Goal: Information Seeking & Learning: Learn about a topic

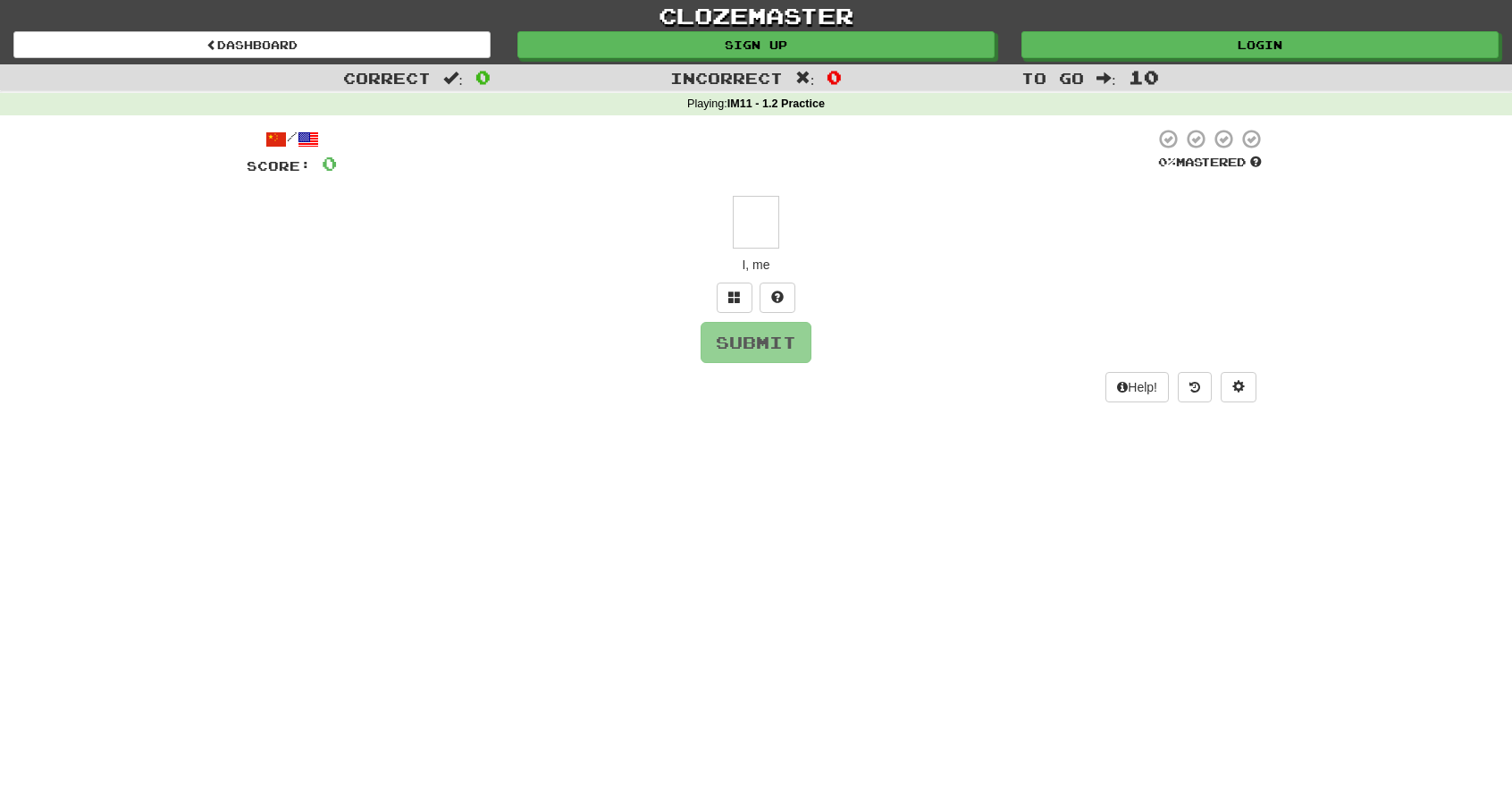
click at [760, 210] on input "text" at bounding box center [756, 222] width 46 height 53
type input "*"
click at [774, 335] on button "Submit" at bounding box center [757, 341] width 110 height 41
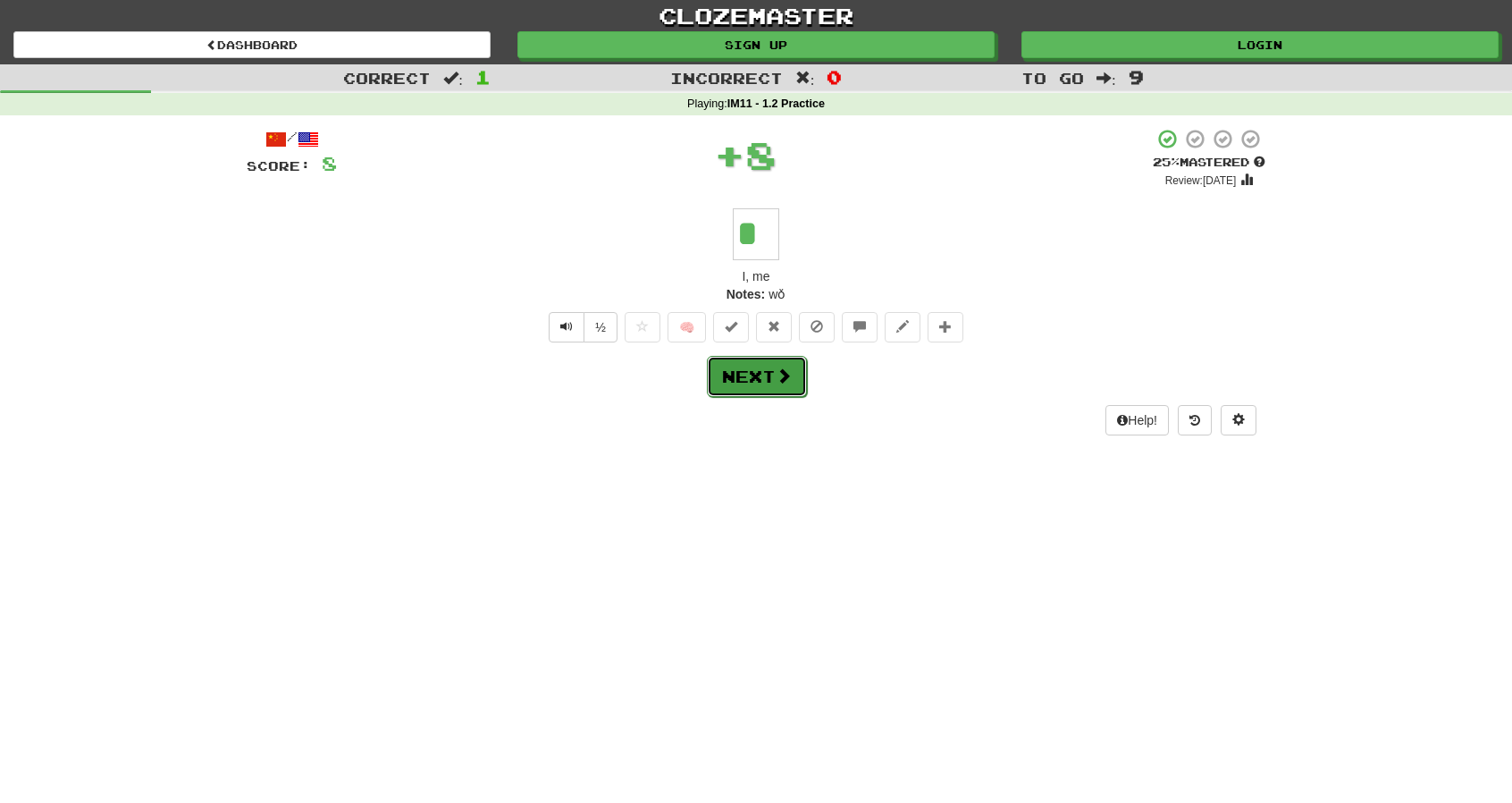
click at [773, 378] on button "Next" at bounding box center [757, 376] width 100 height 41
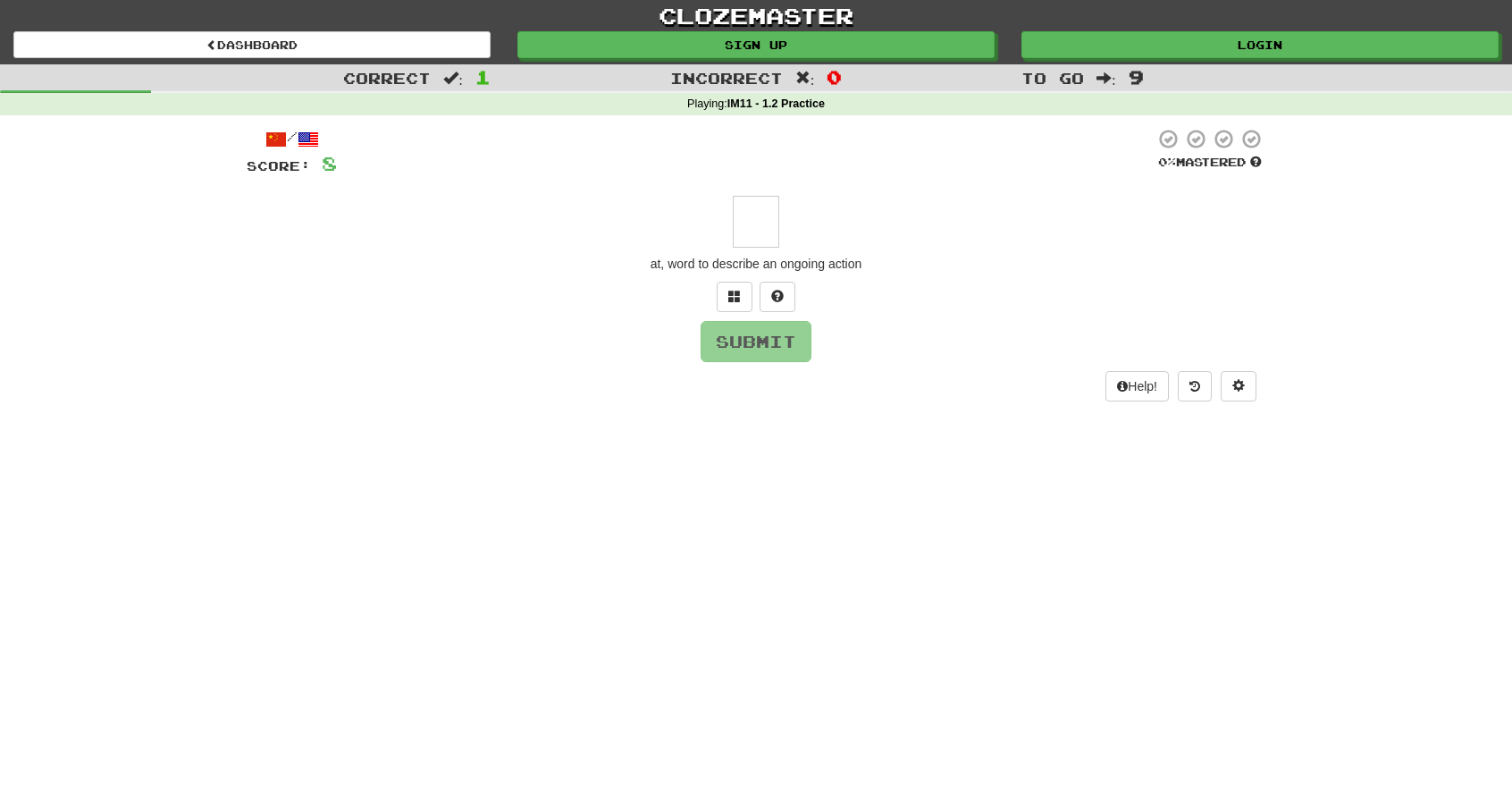
click at [762, 227] on input "text" at bounding box center [756, 221] width 46 height 52
type input "*"
click at [763, 342] on button "Submit" at bounding box center [757, 341] width 110 height 41
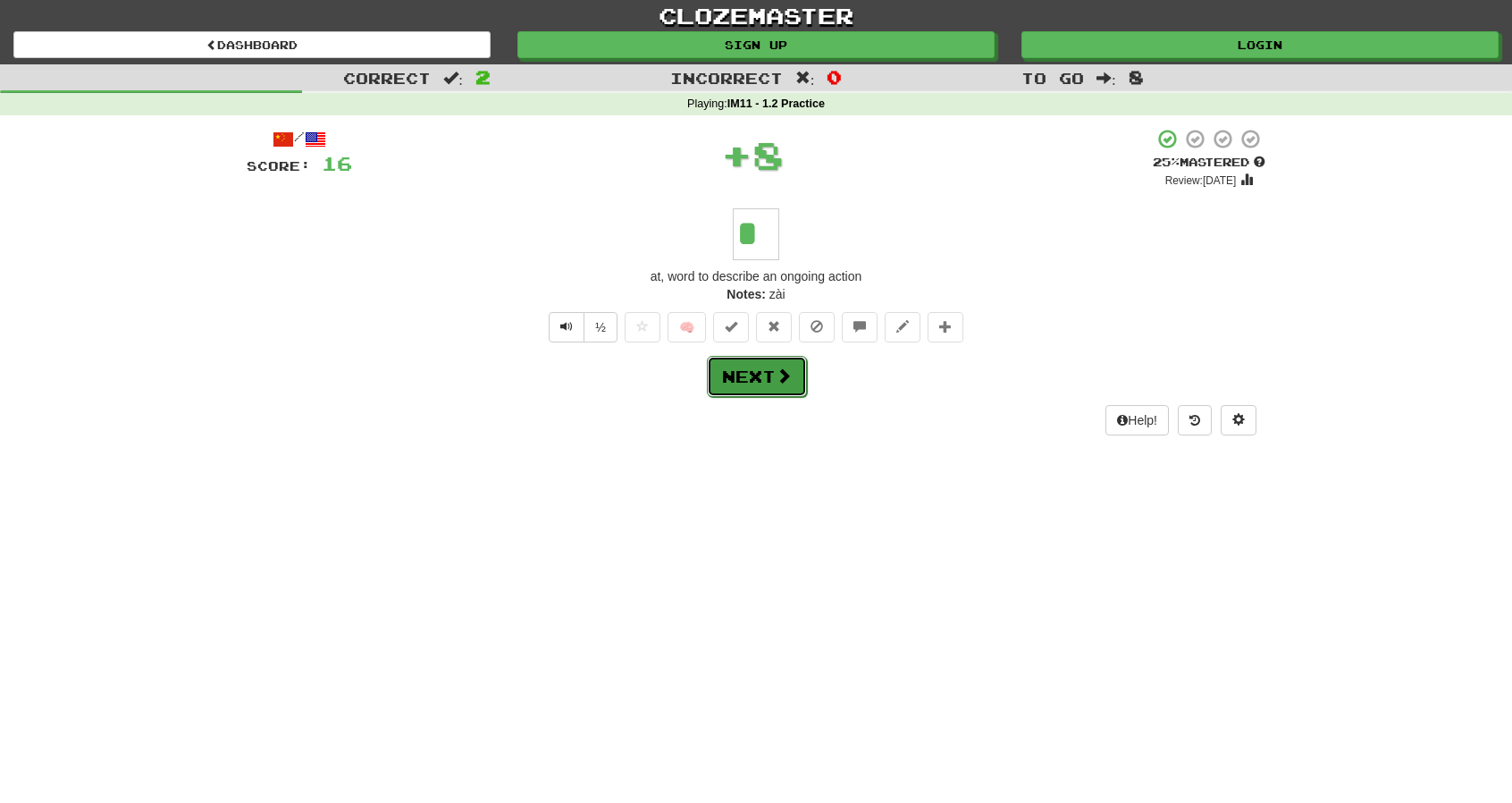
click at [753, 375] on button "Next" at bounding box center [757, 376] width 100 height 41
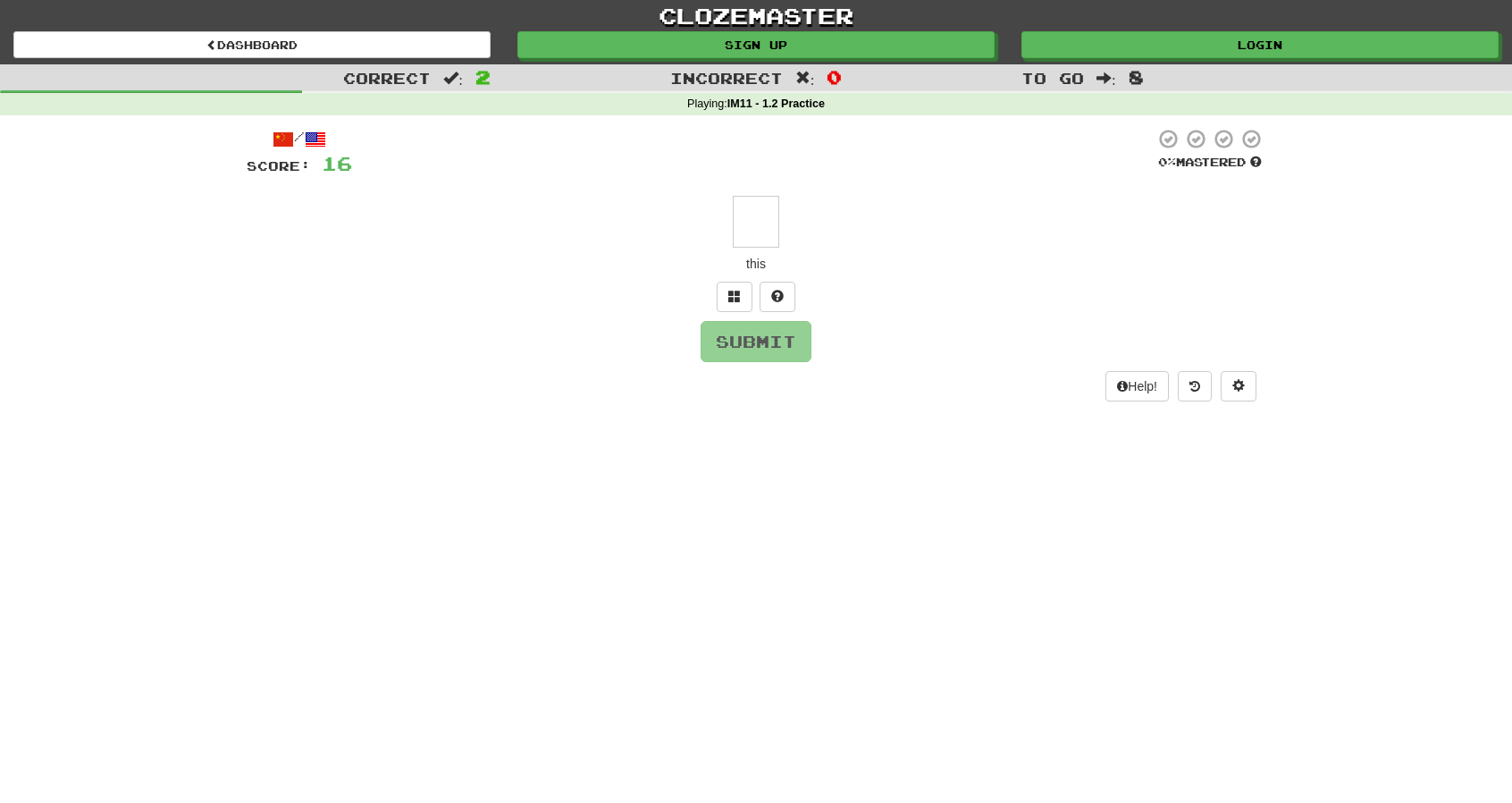
click at [756, 219] on input "text" at bounding box center [756, 221] width 46 height 52
type input "*"
click at [765, 335] on button "Submit" at bounding box center [757, 341] width 110 height 41
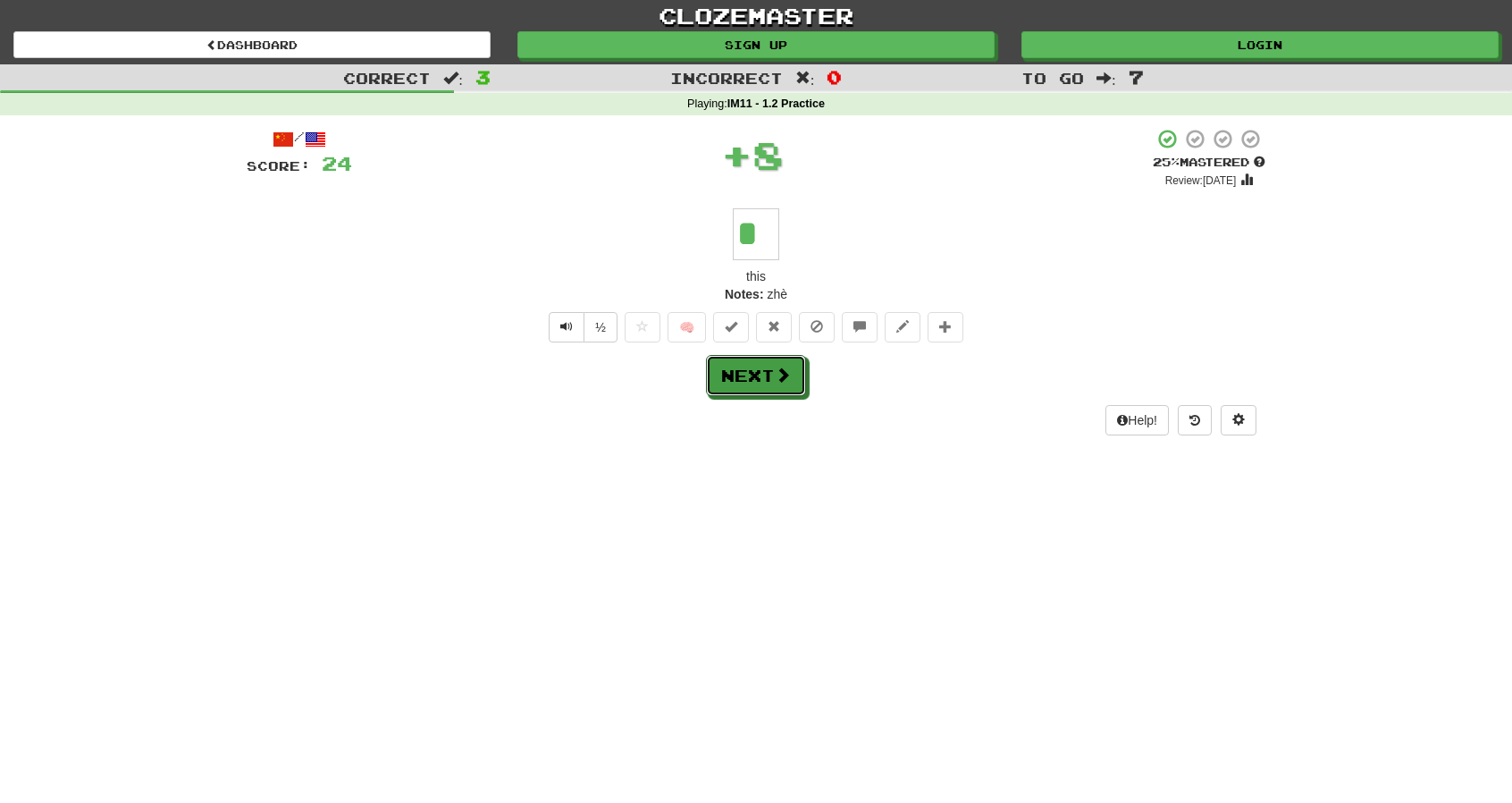
click at [756, 374] on button "Next" at bounding box center [756, 375] width 100 height 41
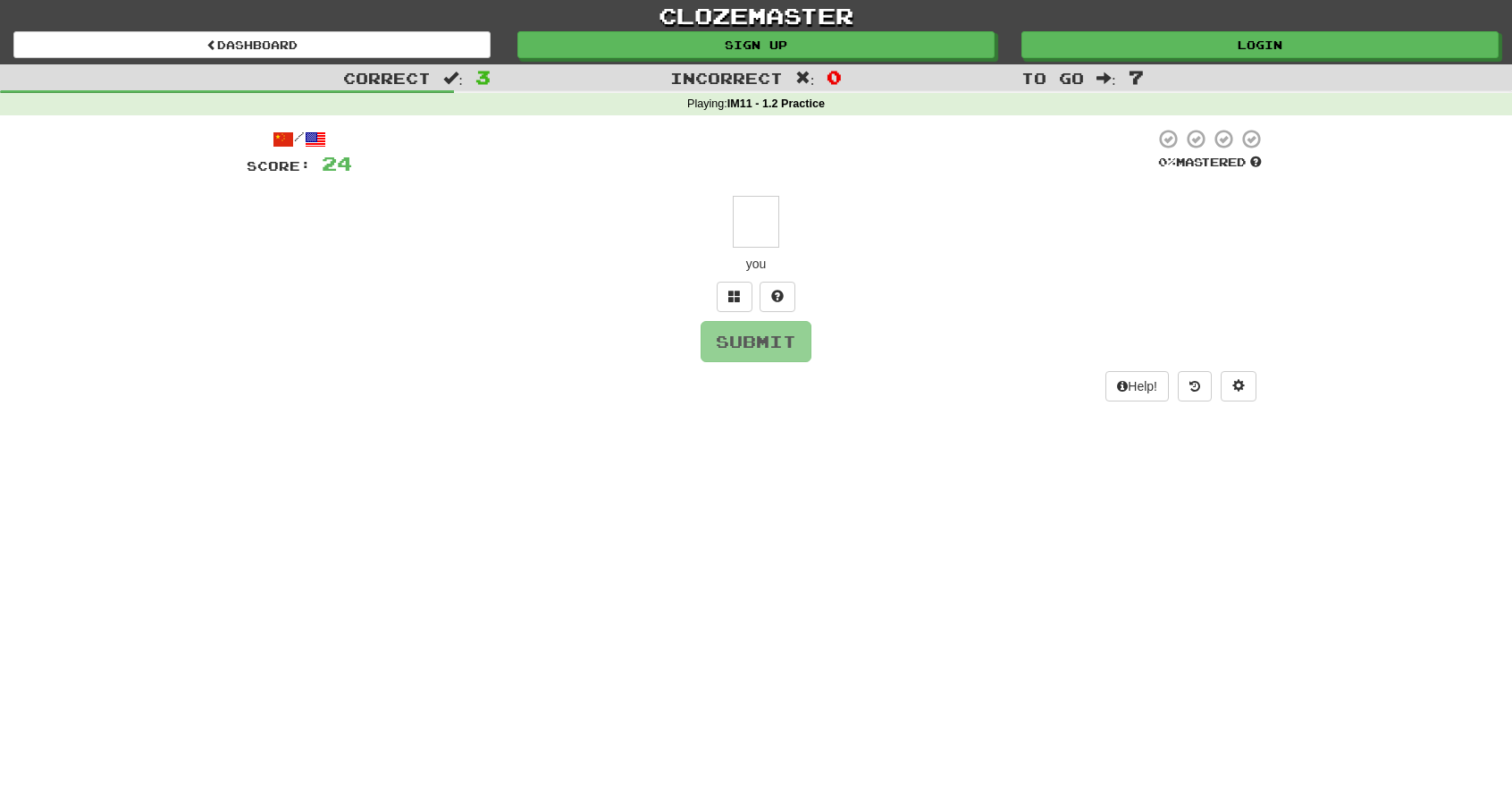
click at [756, 219] on input "text" at bounding box center [756, 221] width 46 height 52
type input "*"
click at [771, 339] on button "Submit" at bounding box center [757, 341] width 110 height 41
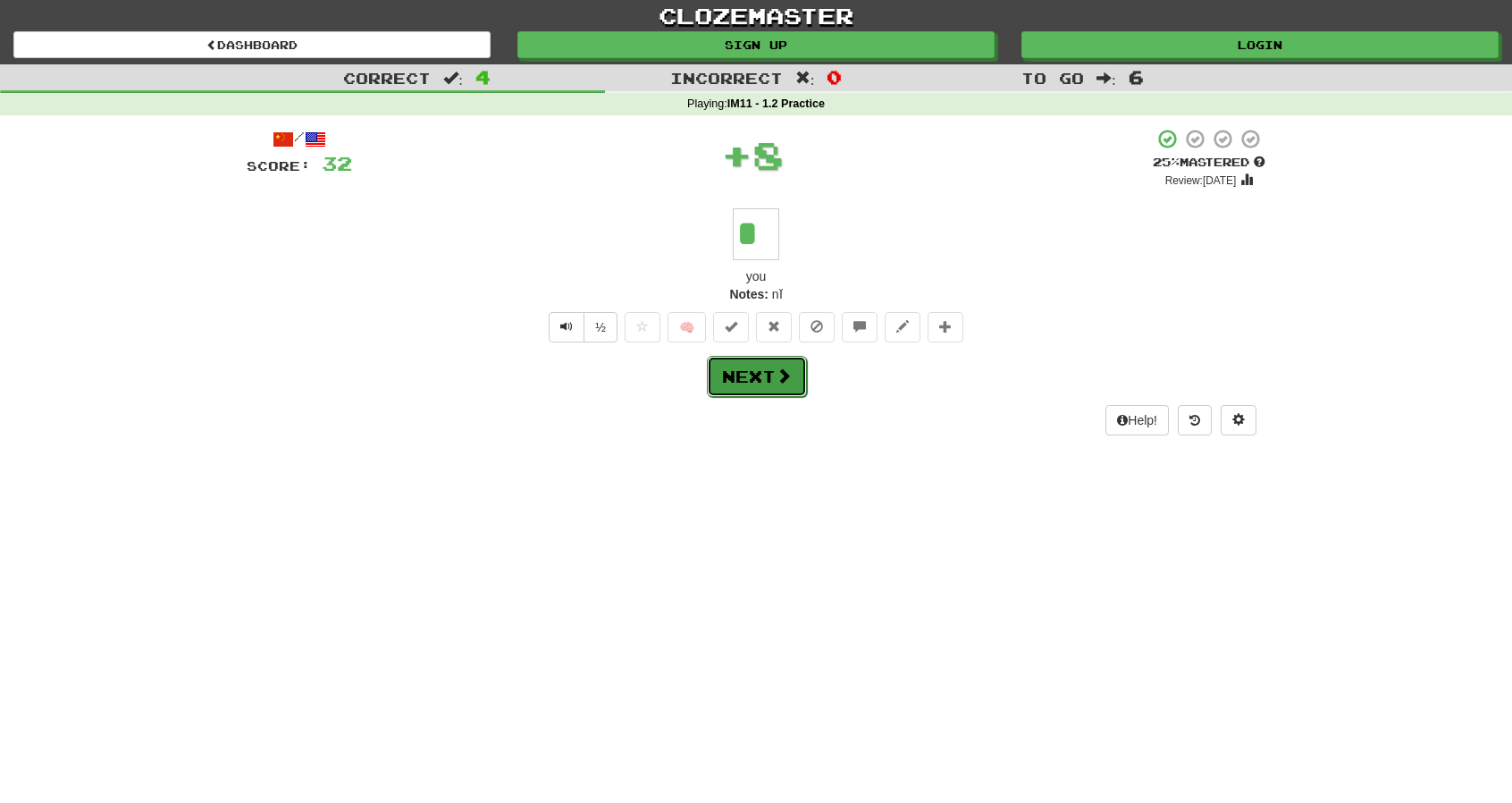
click at [761, 371] on button "Next" at bounding box center [757, 376] width 100 height 41
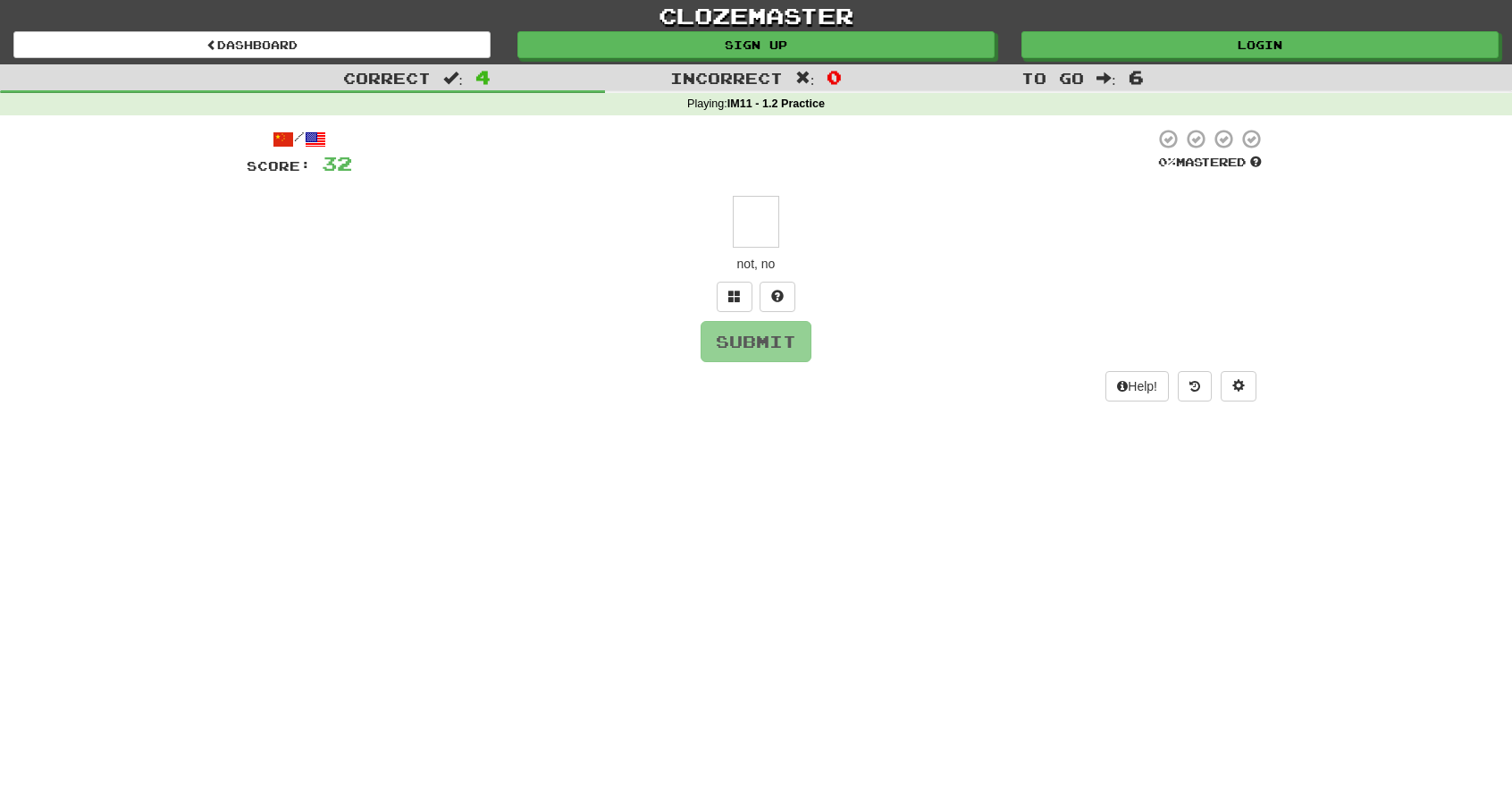
click at [769, 230] on input "text" at bounding box center [756, 221] width 46 height 52
type input "*"
click at [790, 342] on button "Submit" at bounding box center [757, 341] width 110 height 41
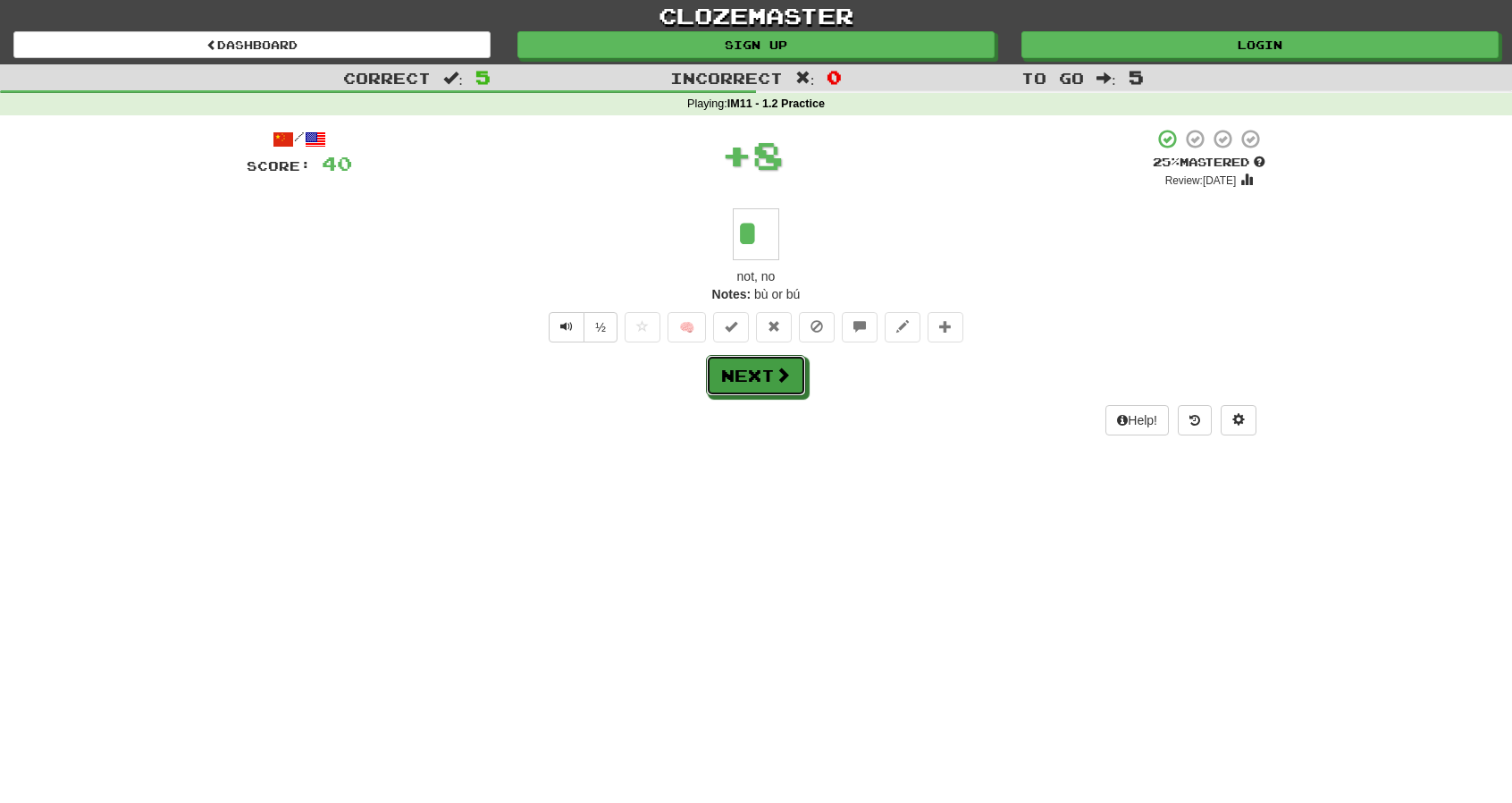
click at [772, 374] on button "Next" at bounding box center [756, 375] width 100 height 41
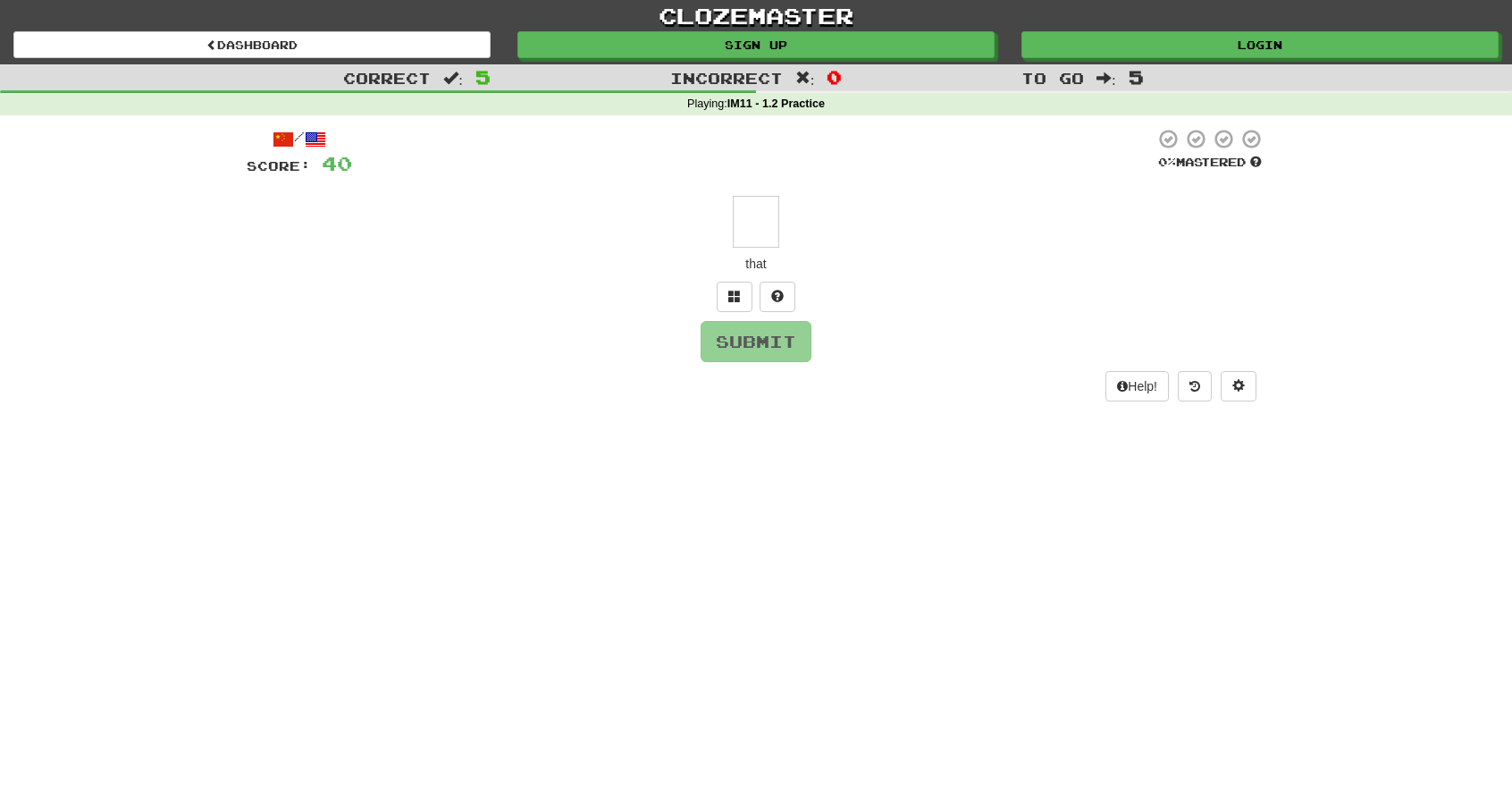
click at [754, 225] on input "text" at bounding box center [756, 221] width 46 height 52
type input "*"
click at [769, 360] on button "Submit" at bounding box center [757, 341] width 110 height 41
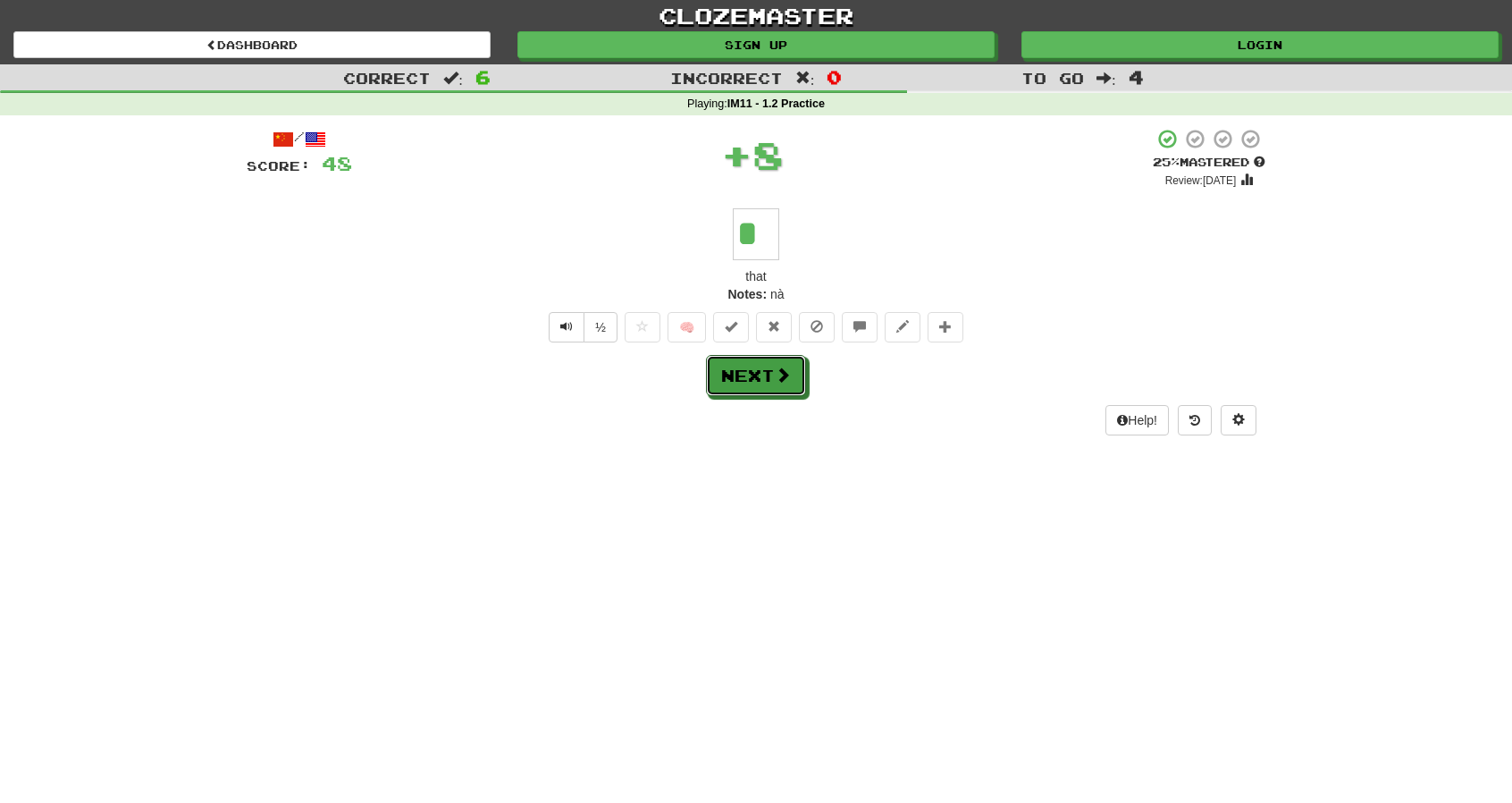
click at [771, 373] on button "Next" at bounding box center [756, 375] width 100 height 41
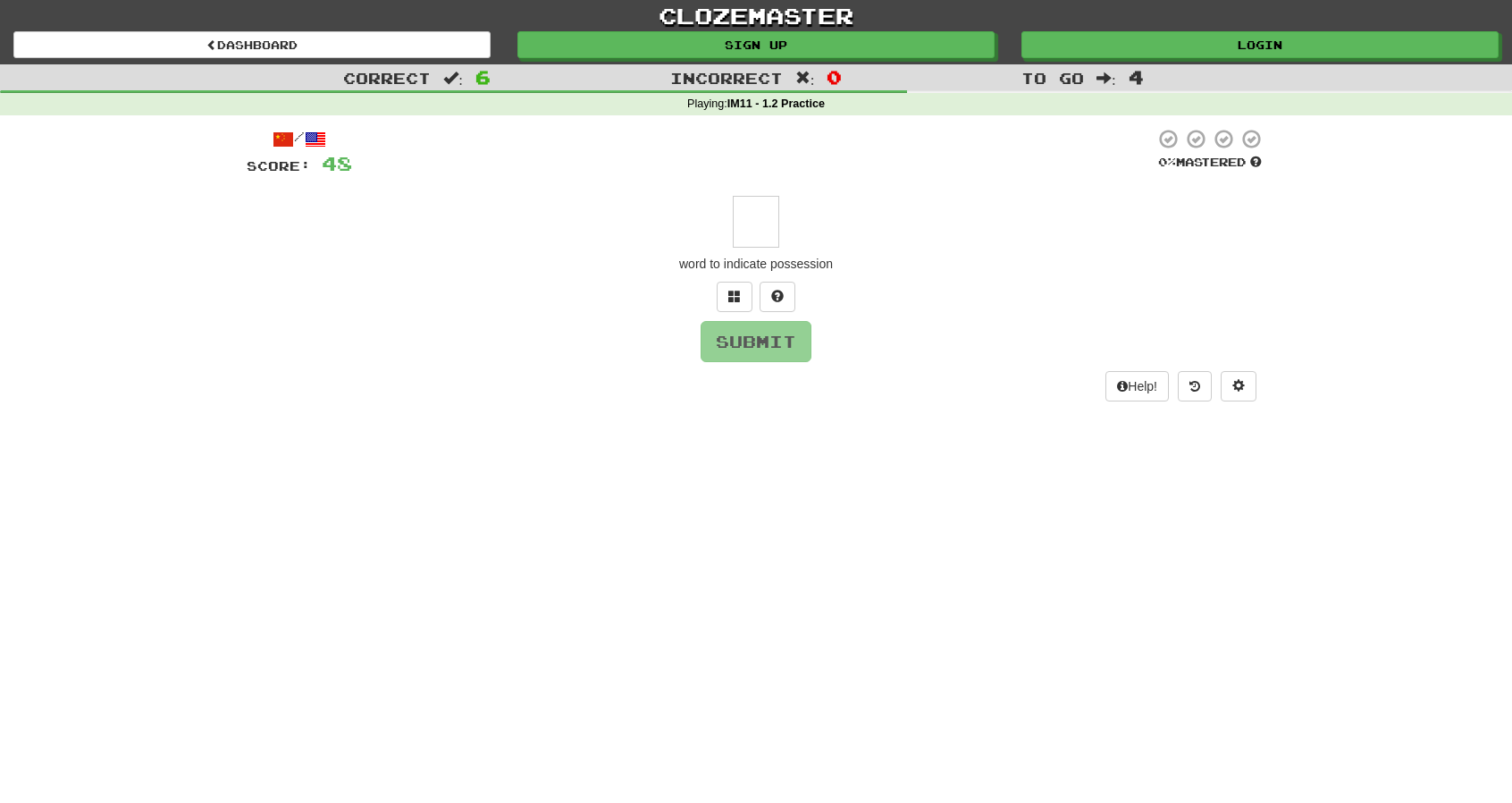
click at [763, 215] on input "text" at bounding box center [756, 221] width 46 height 52
type input "*"
click at [761, 223] on input "*" at bounding box center [756, 221] width 46 height 52
type input "*"
click at [783, 351] on button "Submit" at bounding box center [757, 341] width 110 height 41
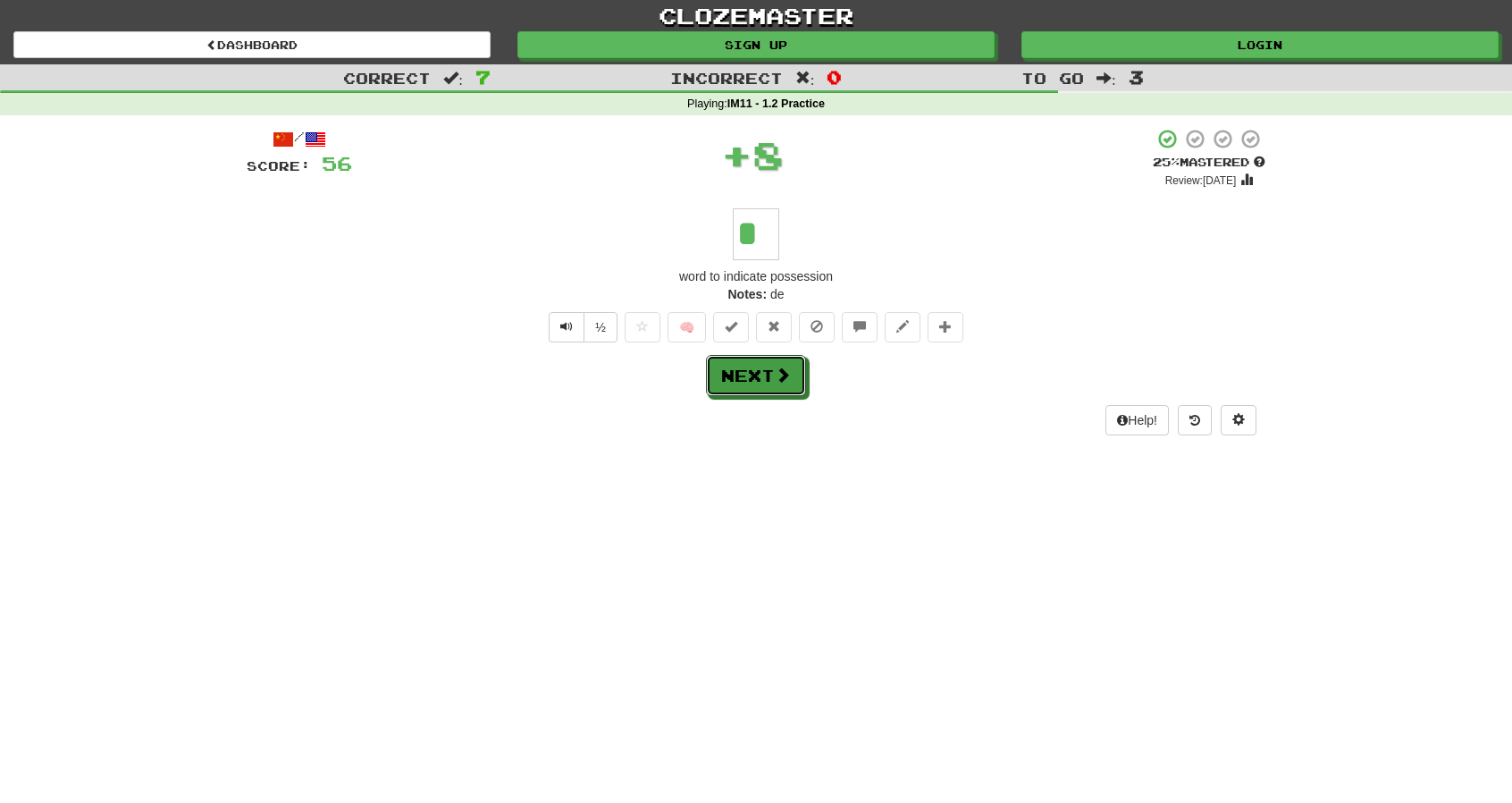
click at [778, 378] on span at bounding box center [783, 375] width 16 height 16
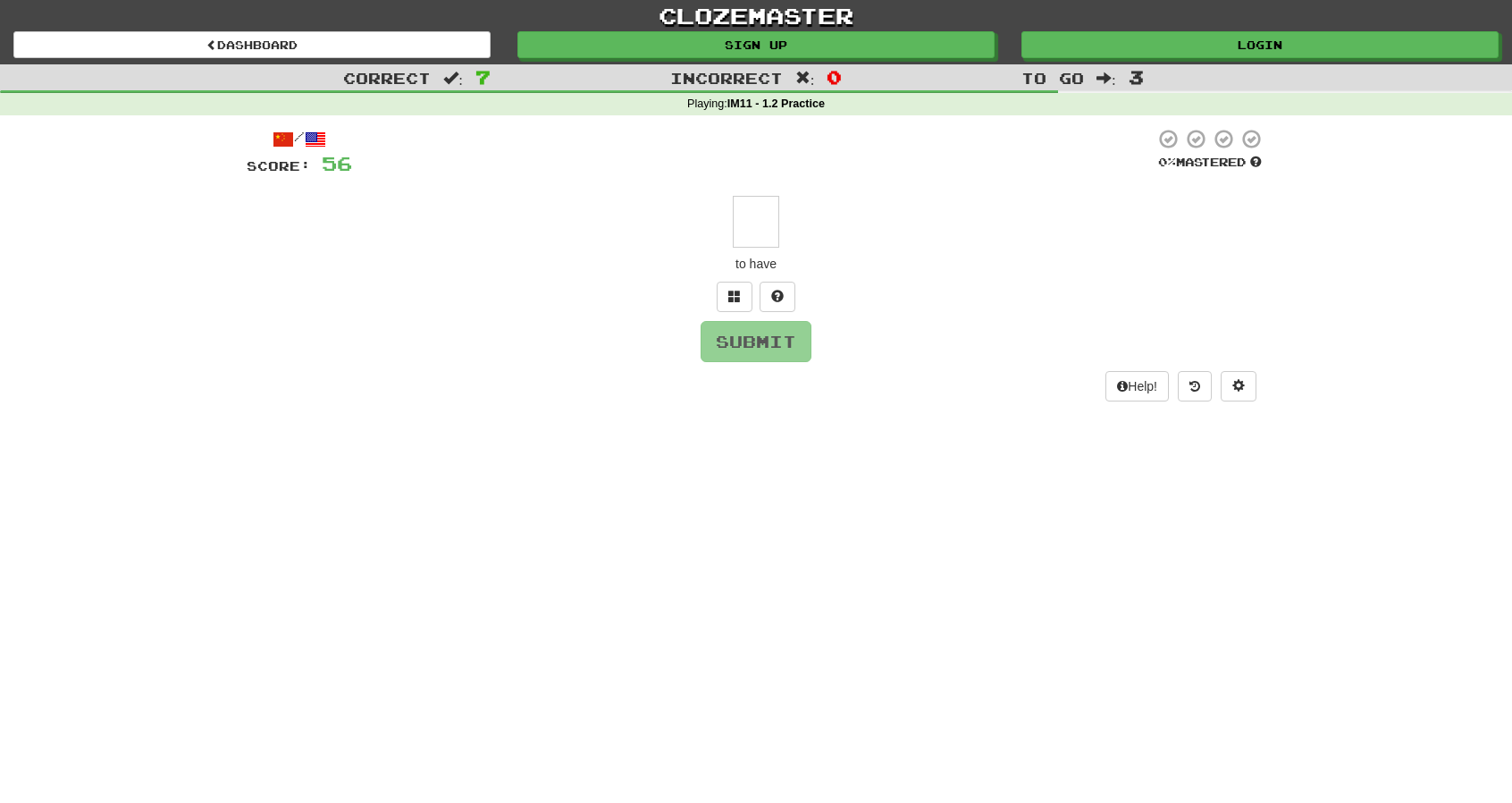
click at [758, 217] on input "text" at bounding box center [756, 221] width 46 height 52
type input "*"
click at [781, 342] on button "Submit" at bounding box center [757, 341] width 110 height 41
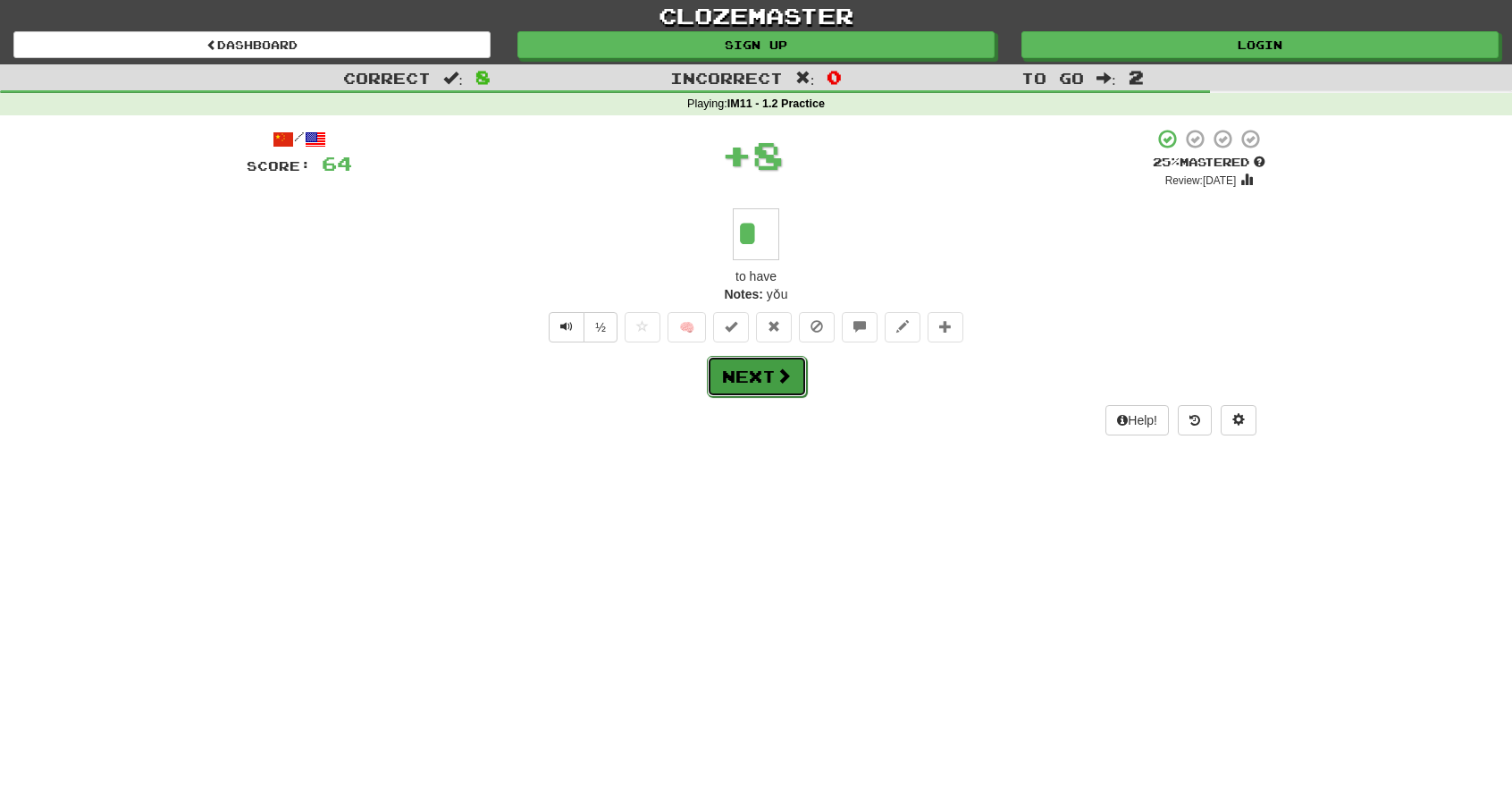
click at [782, 368] on span at bounding box center [784, 376] width 16 height 16
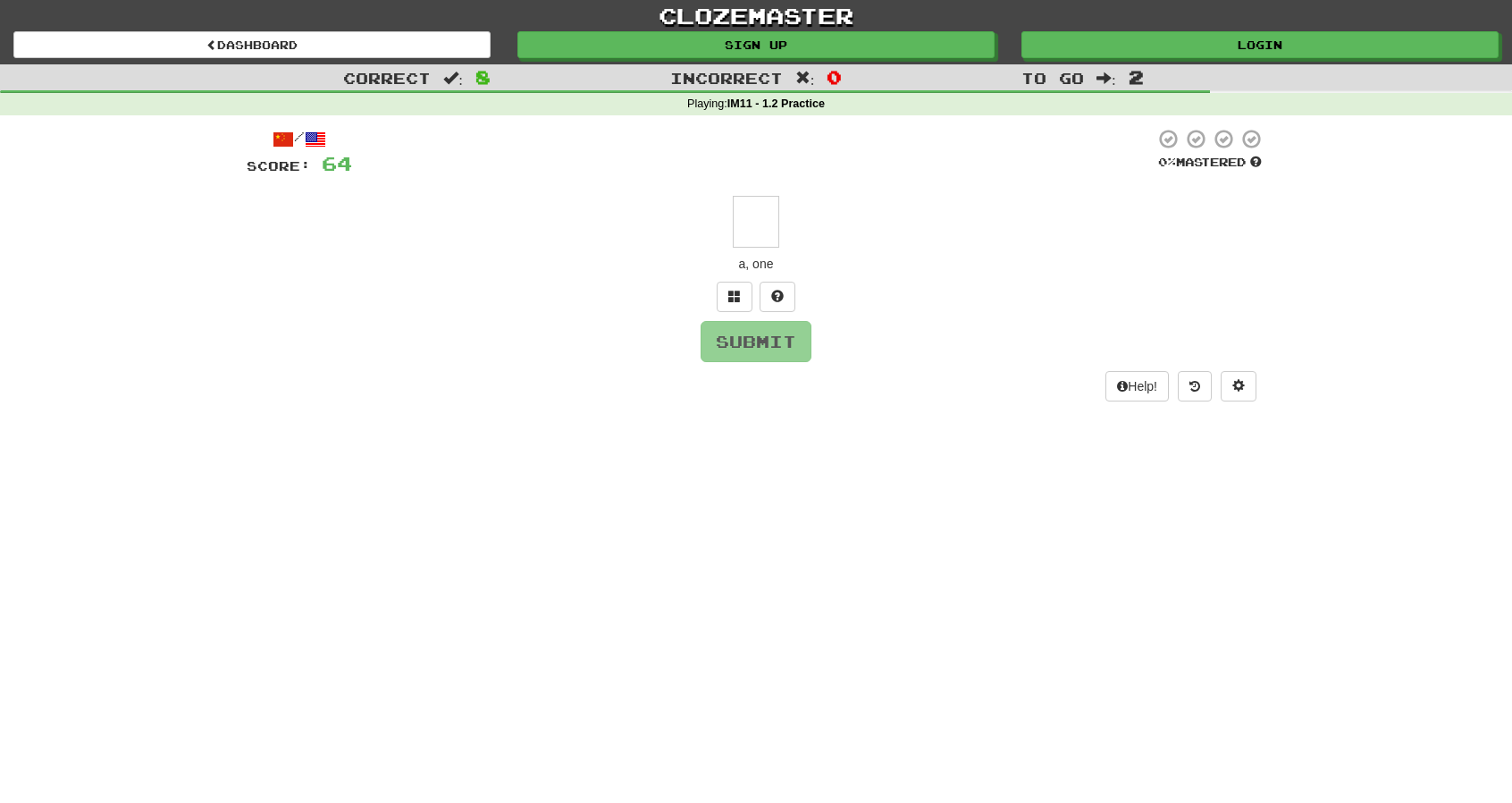
click at [762, 225] on input "text" at bounding box center [756, 221] width 46 height 52
type input "*"
click at [776, 349] on button "Submit" at bounding box center [756, 340] width 110 height 41
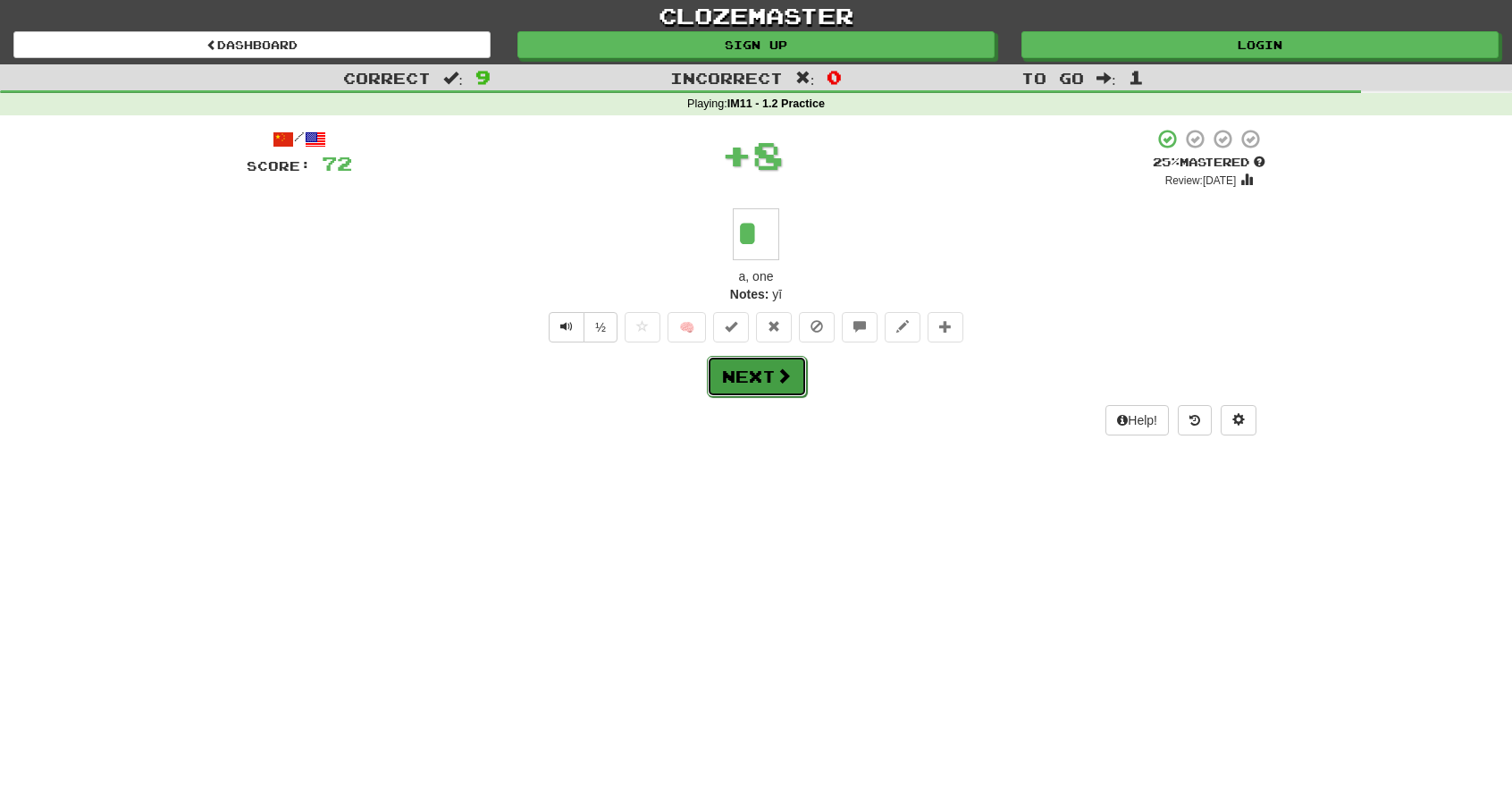
click at [778, 371] on span at bounding box center [784, 376] width 16 height 16
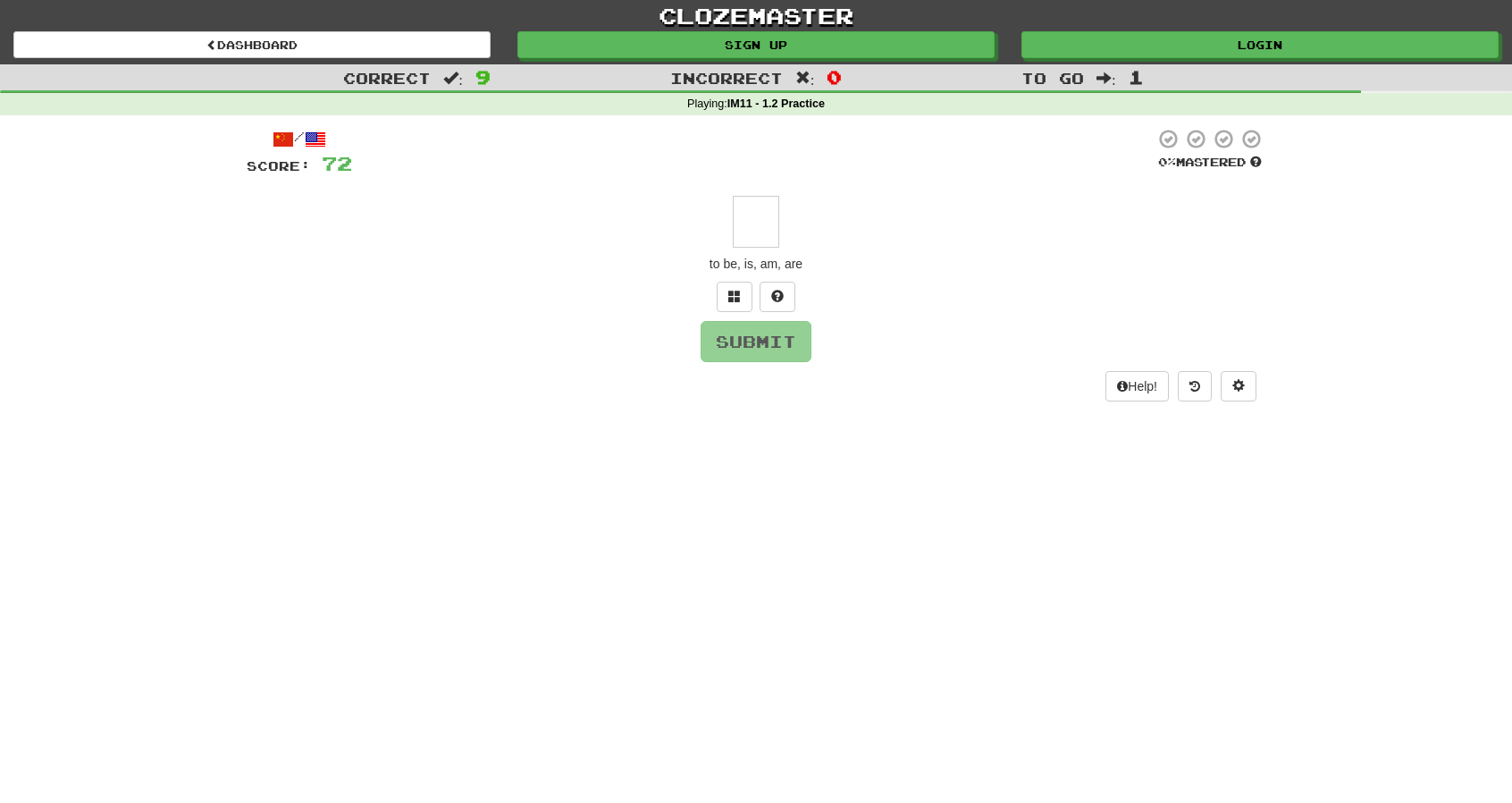
click at [758, 214] on input "text" at bounding box center [756, 221] width 46 height 52
type input "*"
click at [774, 354] on button "Submit" at bounding box center [757, 341] width 110 height 41
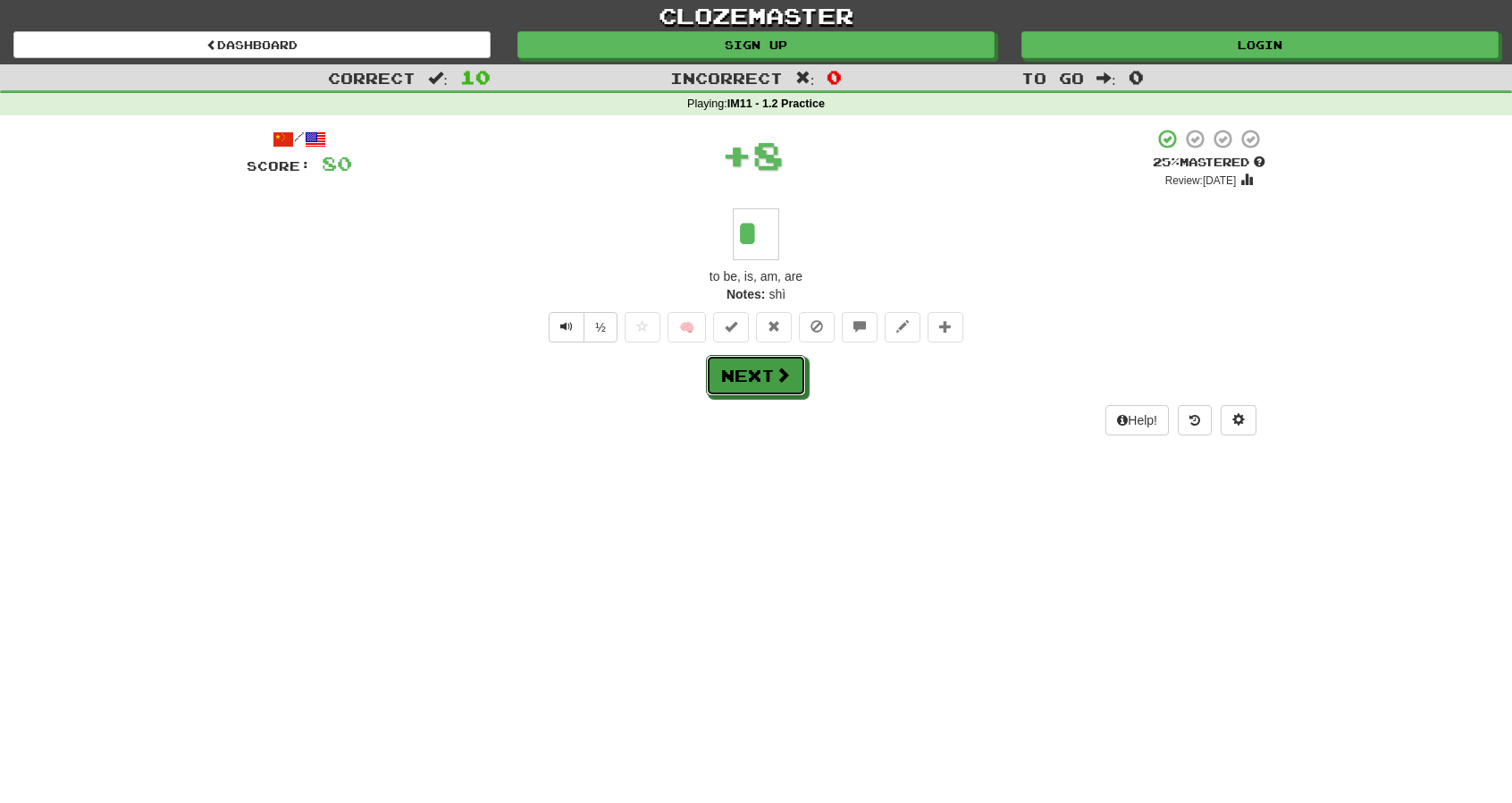
click at [776, 379] on span at bounding box center [783, 375] width 16 height 16
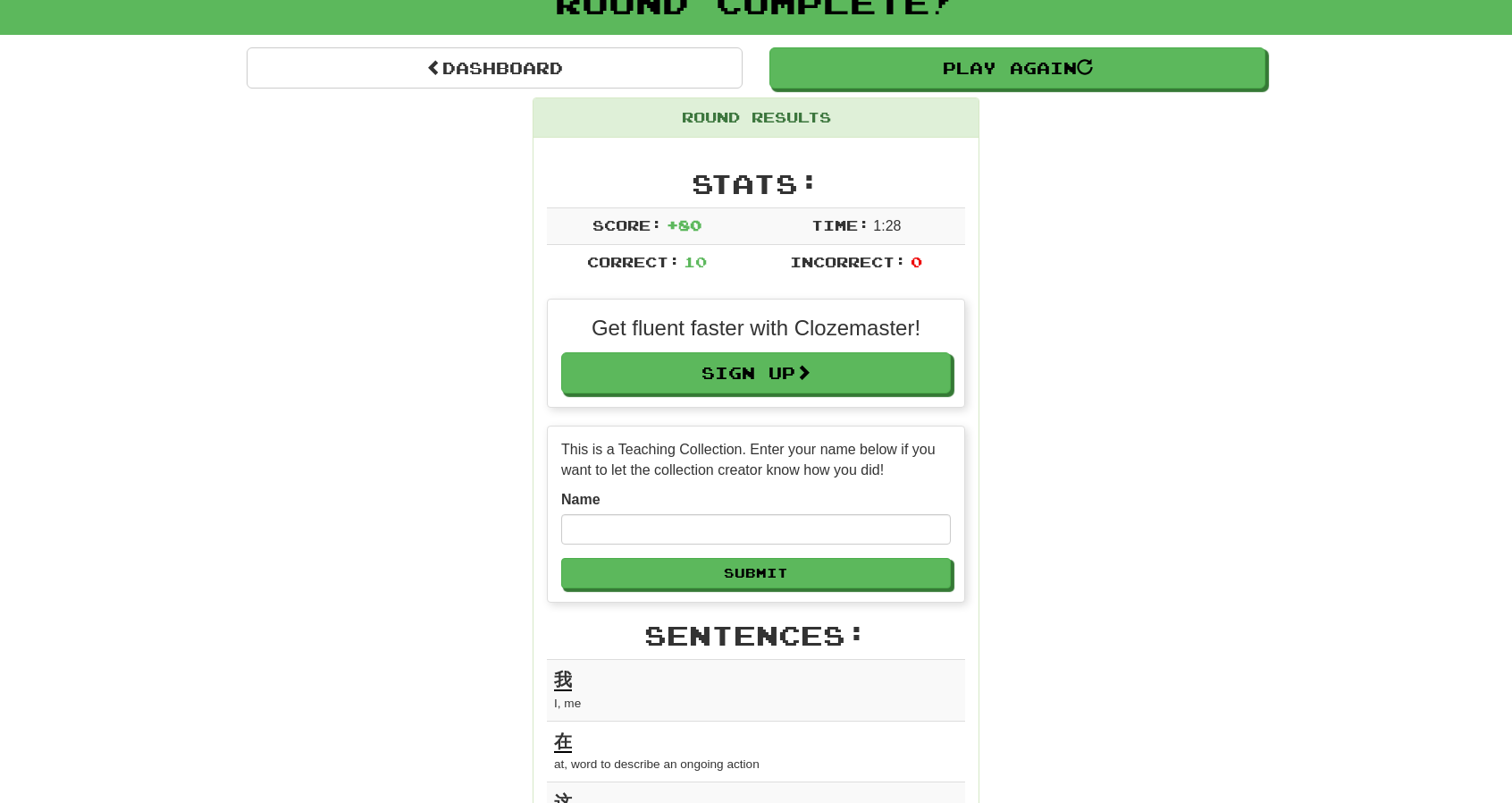
scroll to position [178, 0]
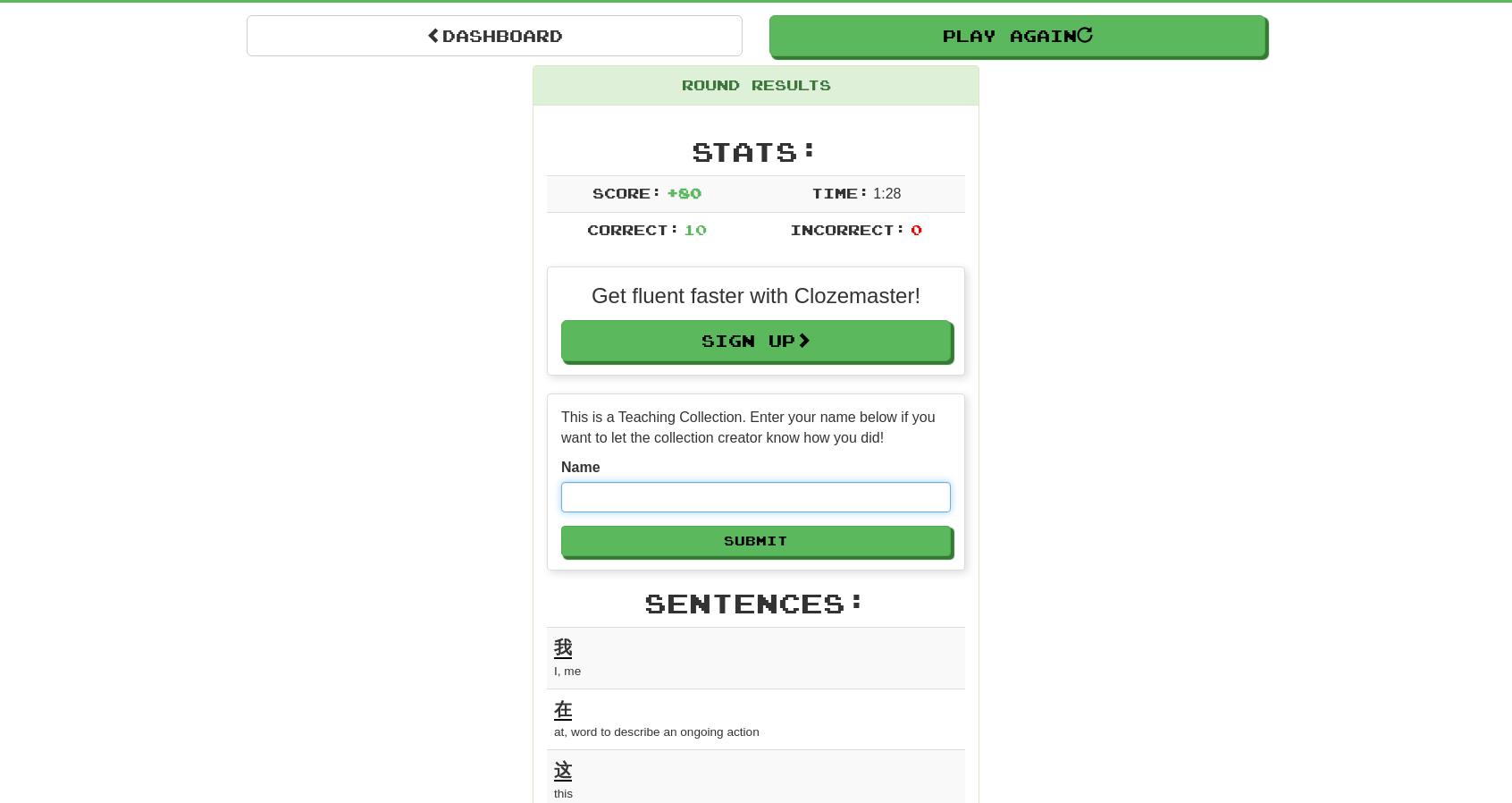
click at [785, 486] on input "text" at bounding box center [756, 497] width 389 height 31
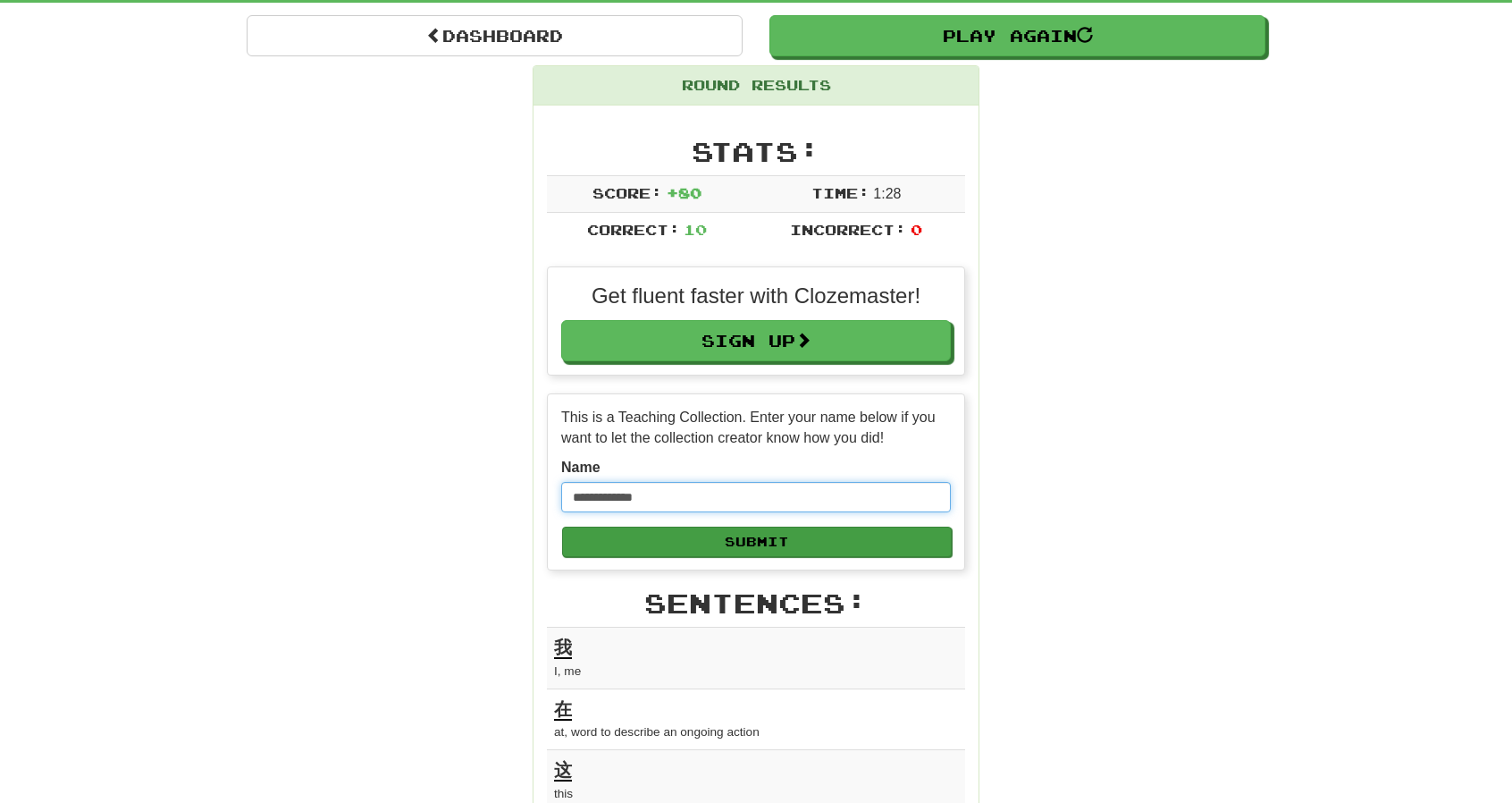
type input "**********"
click at [850, 531] on button "Submit" at bounding box center [757, 542] width 389 height 31
